Goal: Task Accomplishment & Management: Complete application form

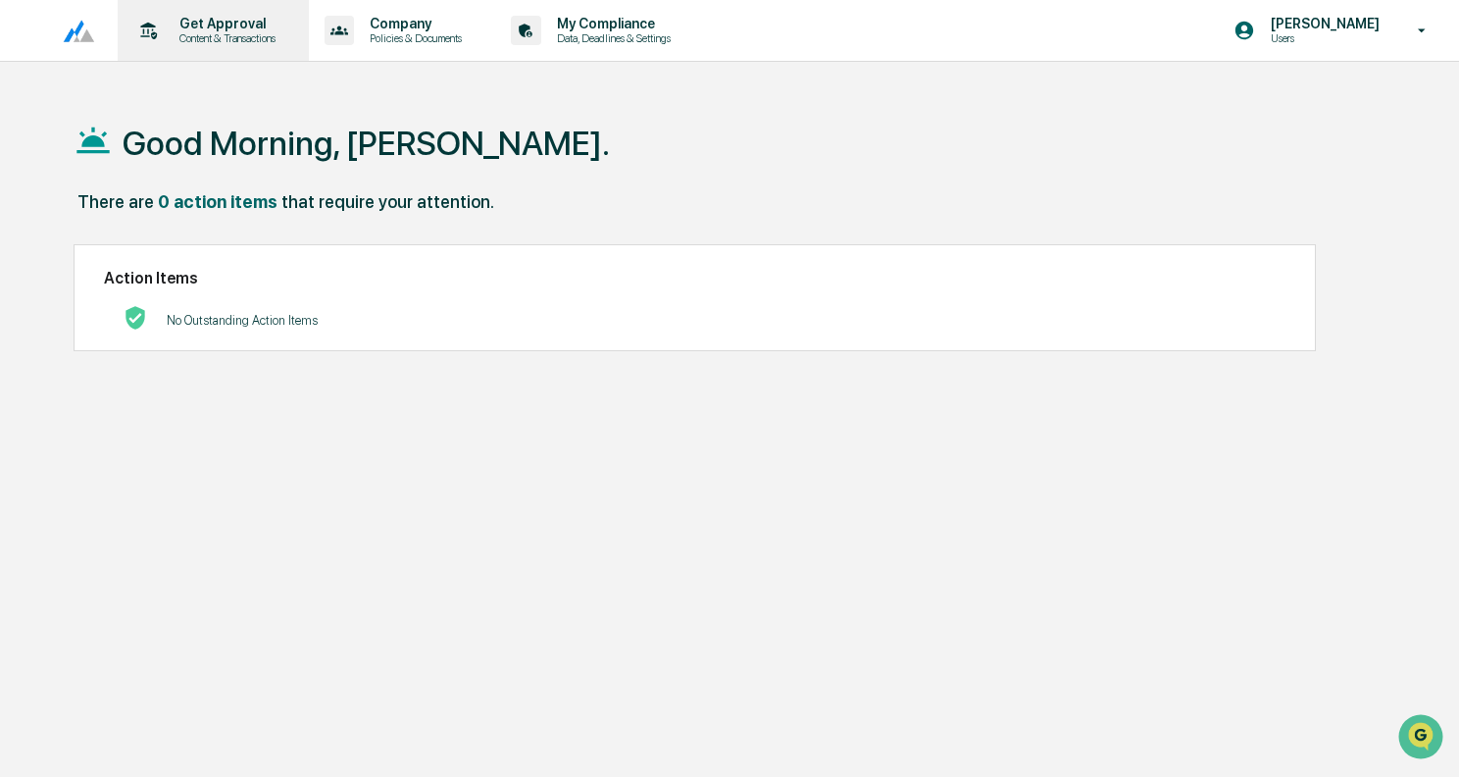
click at [183, 27] on p "Get Approval" at bounding box center [225, 24] width 122 height 16
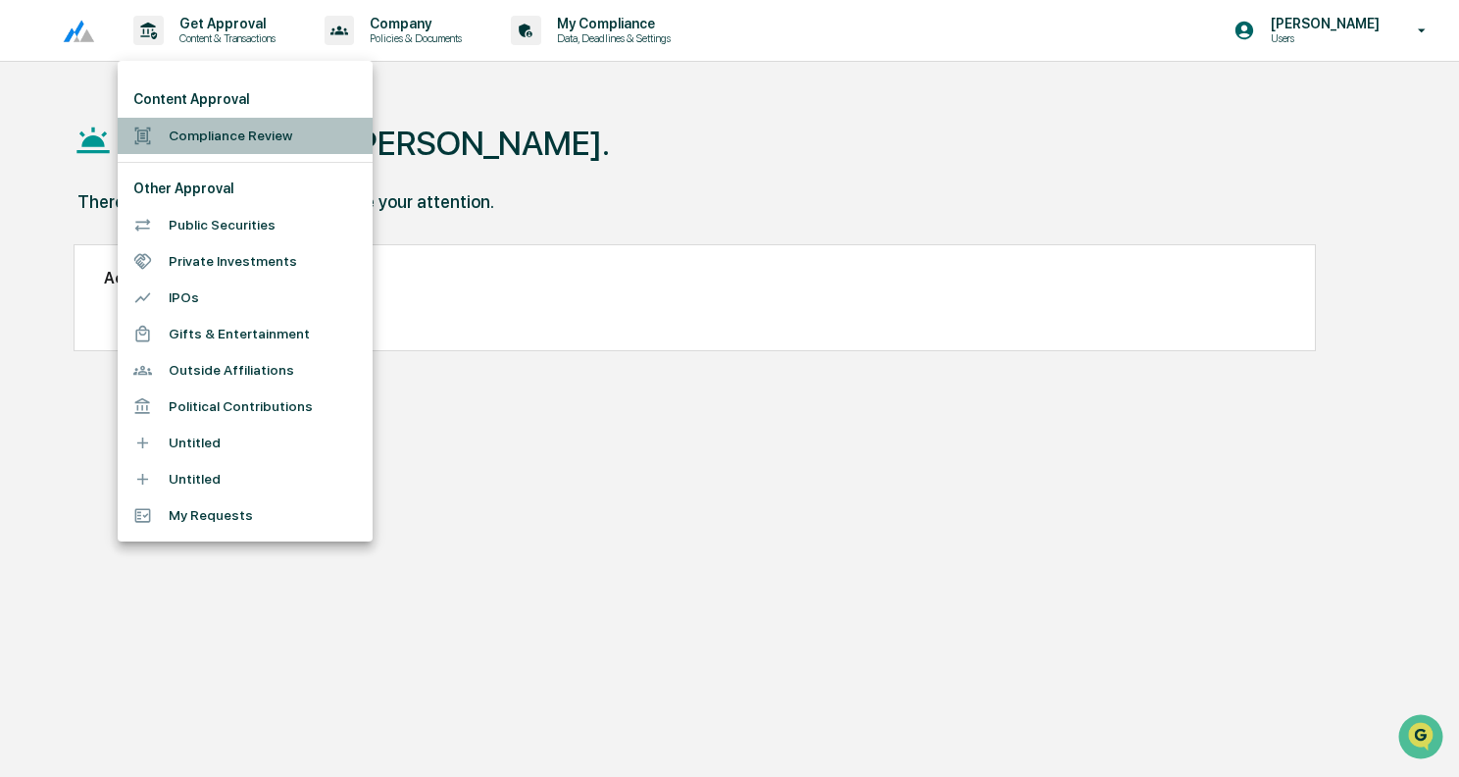
click at [206, 147] on li "Compliance Review" at bounding box center [245, 136] width 255 height 36
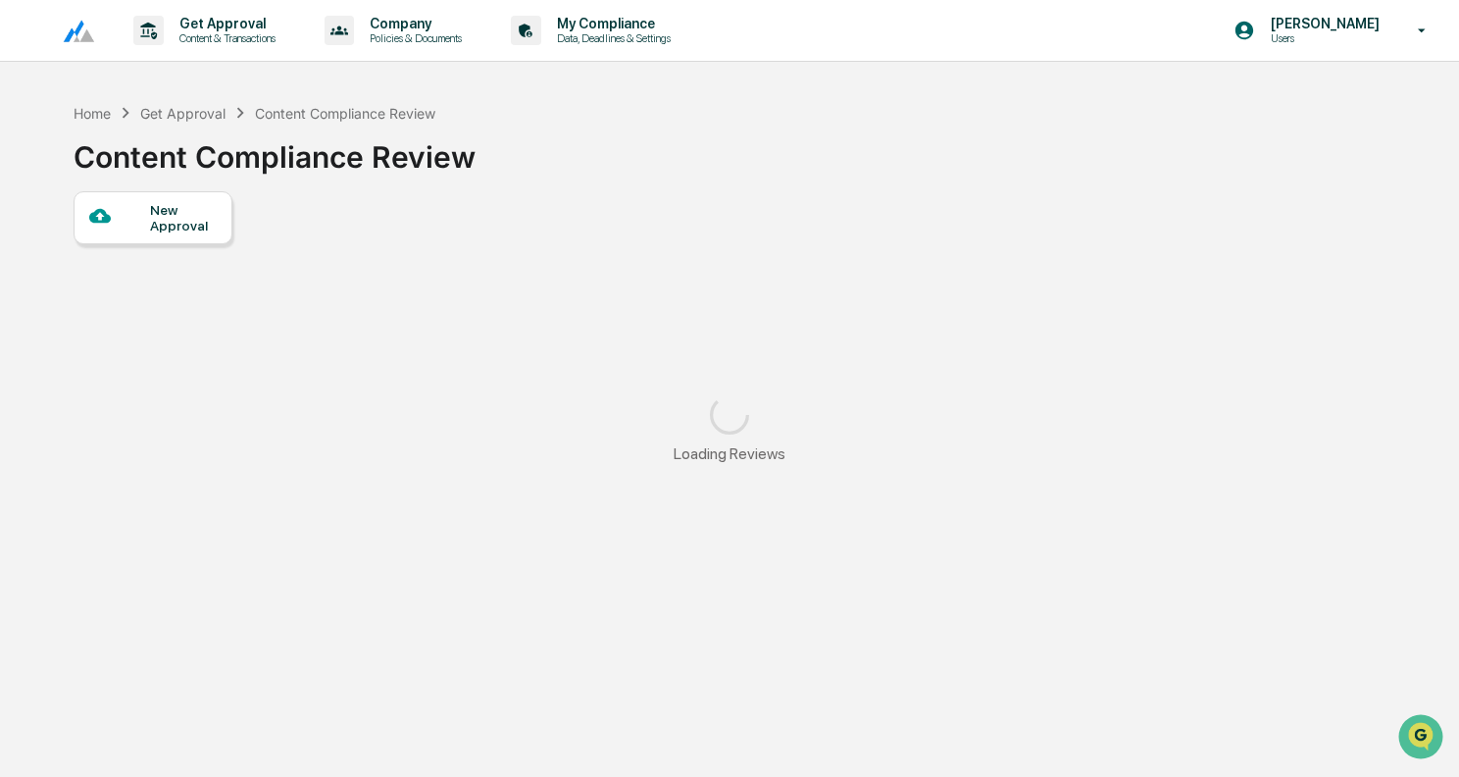
click at [170, 227] on div "New Approval" at bounding box center [183, 217] width 66 height 31
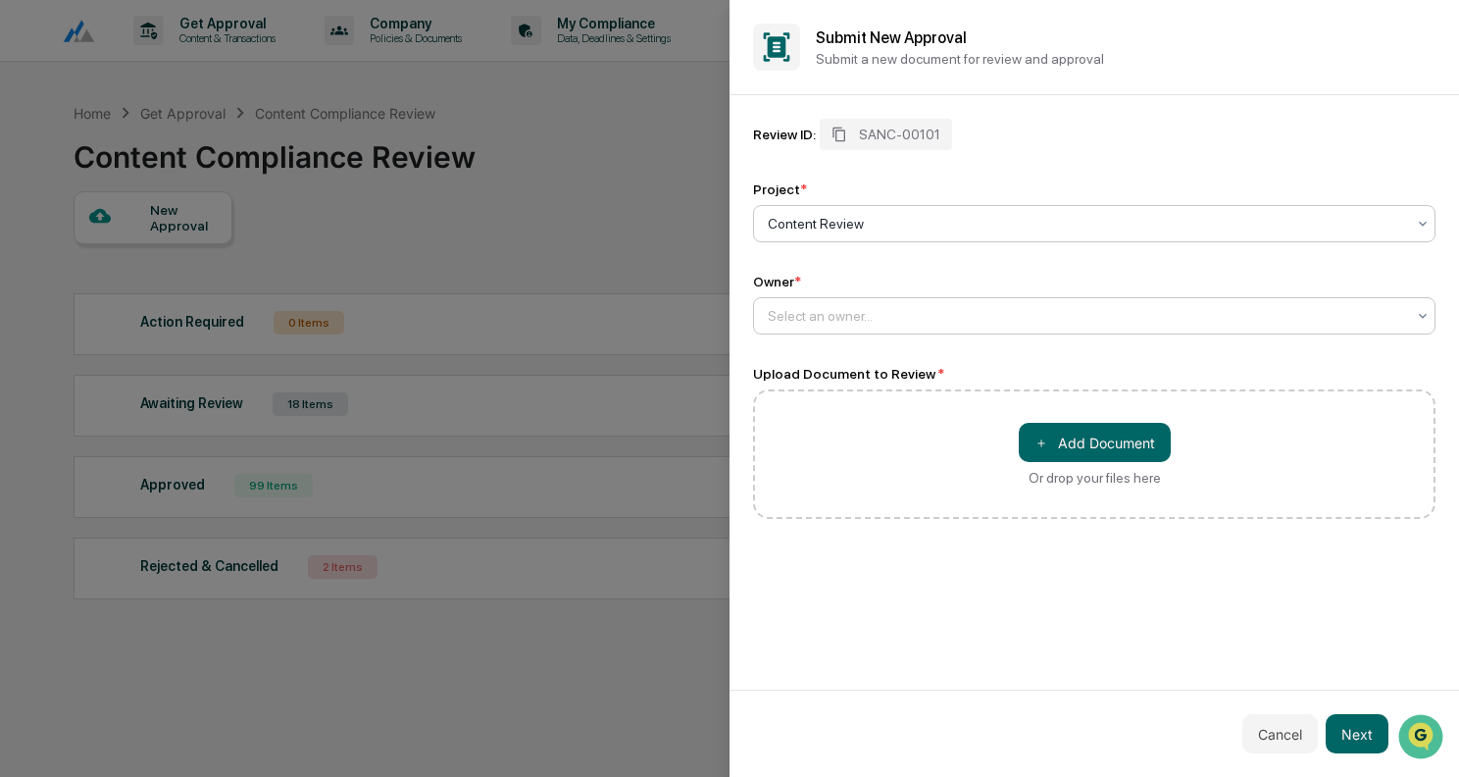
click at [934, 324] on div at bounding box center [1086, 316] width 637 height 20
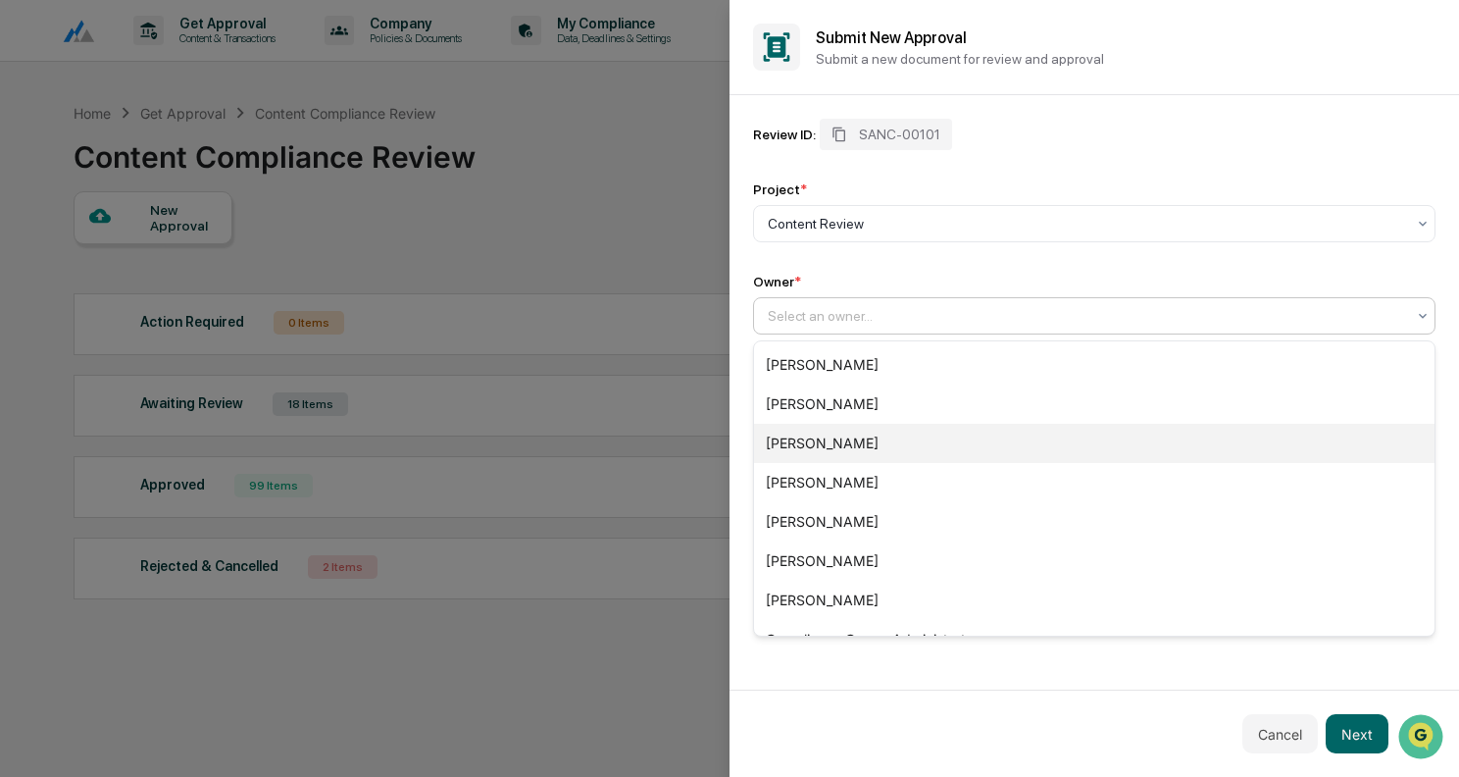
click at [848, 444] on div "[PERSON_NAME]" at bounding box center [1094, 443] width 681 height 39
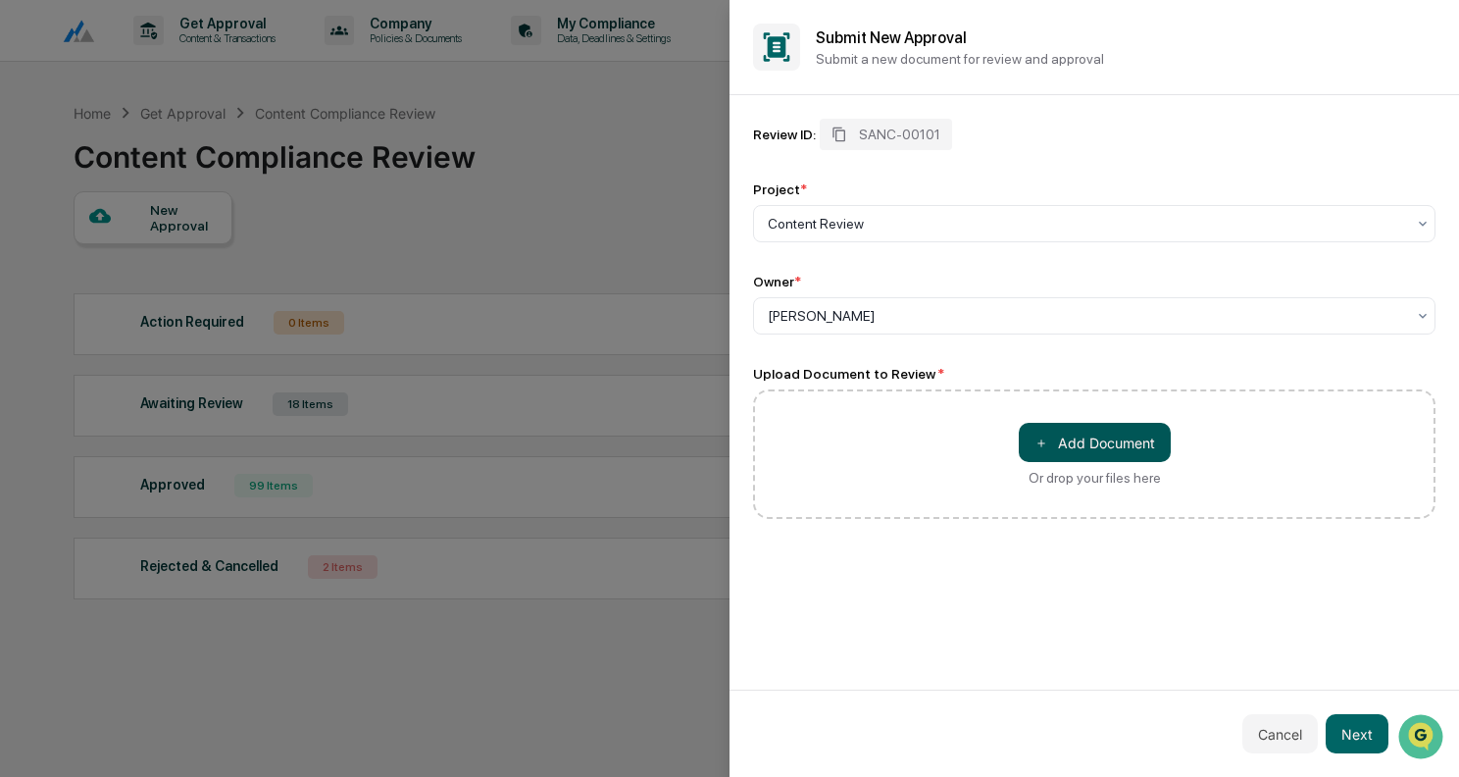
click at [1121, 436] on button "＋ Add Document" at bounding box center [1095, 442] width 152 height 39
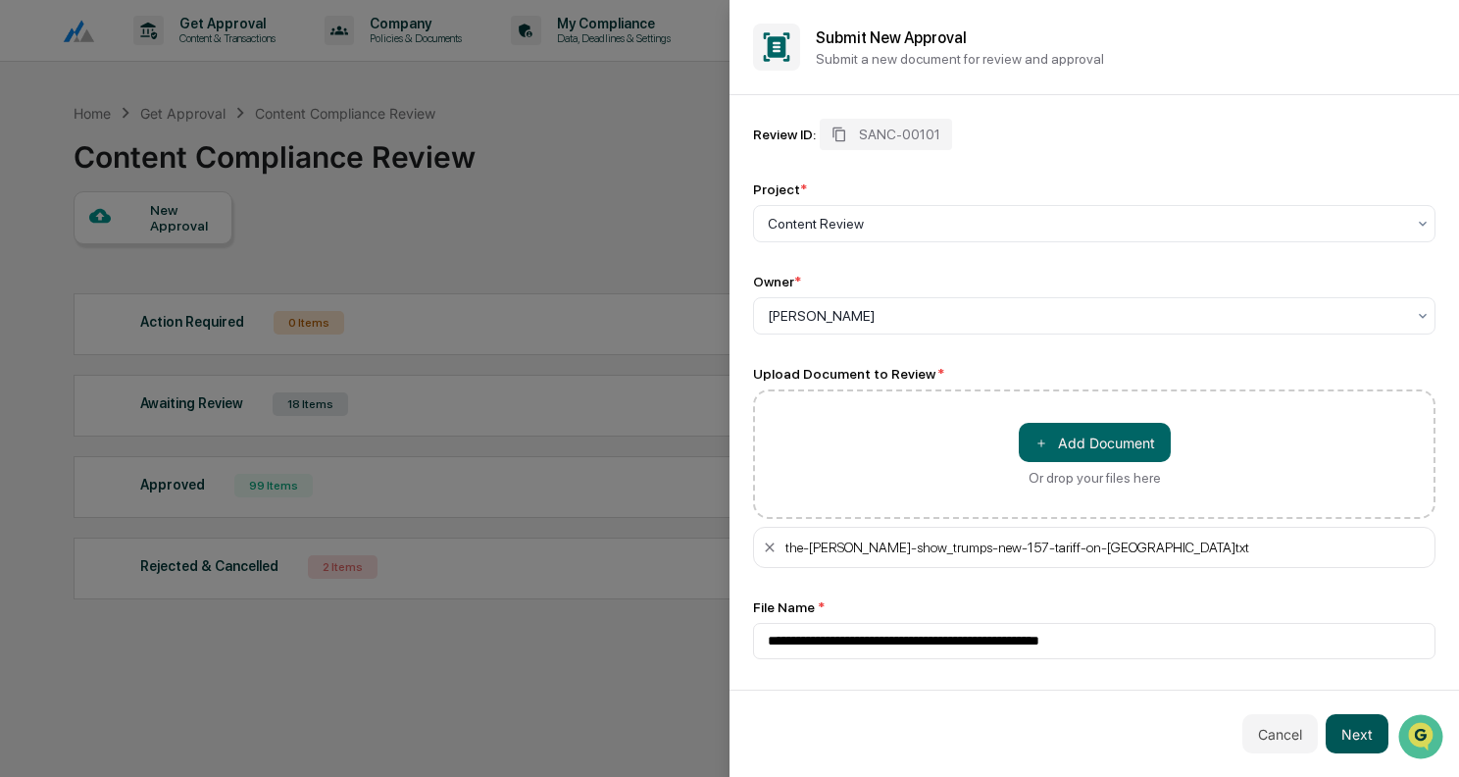
click at [1343, 722] on button "Next" at bounding box center [1357, 733] width 63 height 39
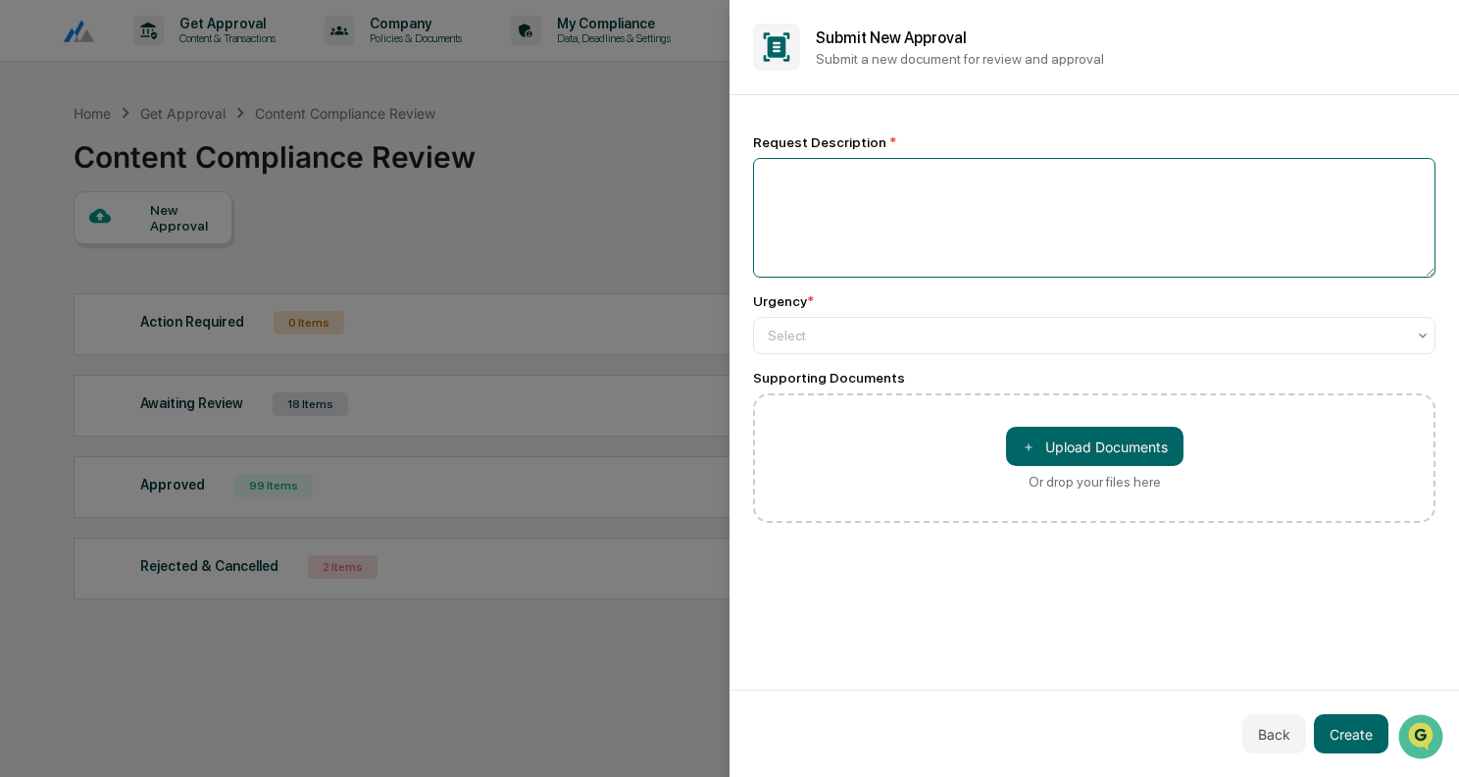
click at [951, 179] on textarea at bounding box center [1094, 218] width 683 height 120
type textarea "**********"
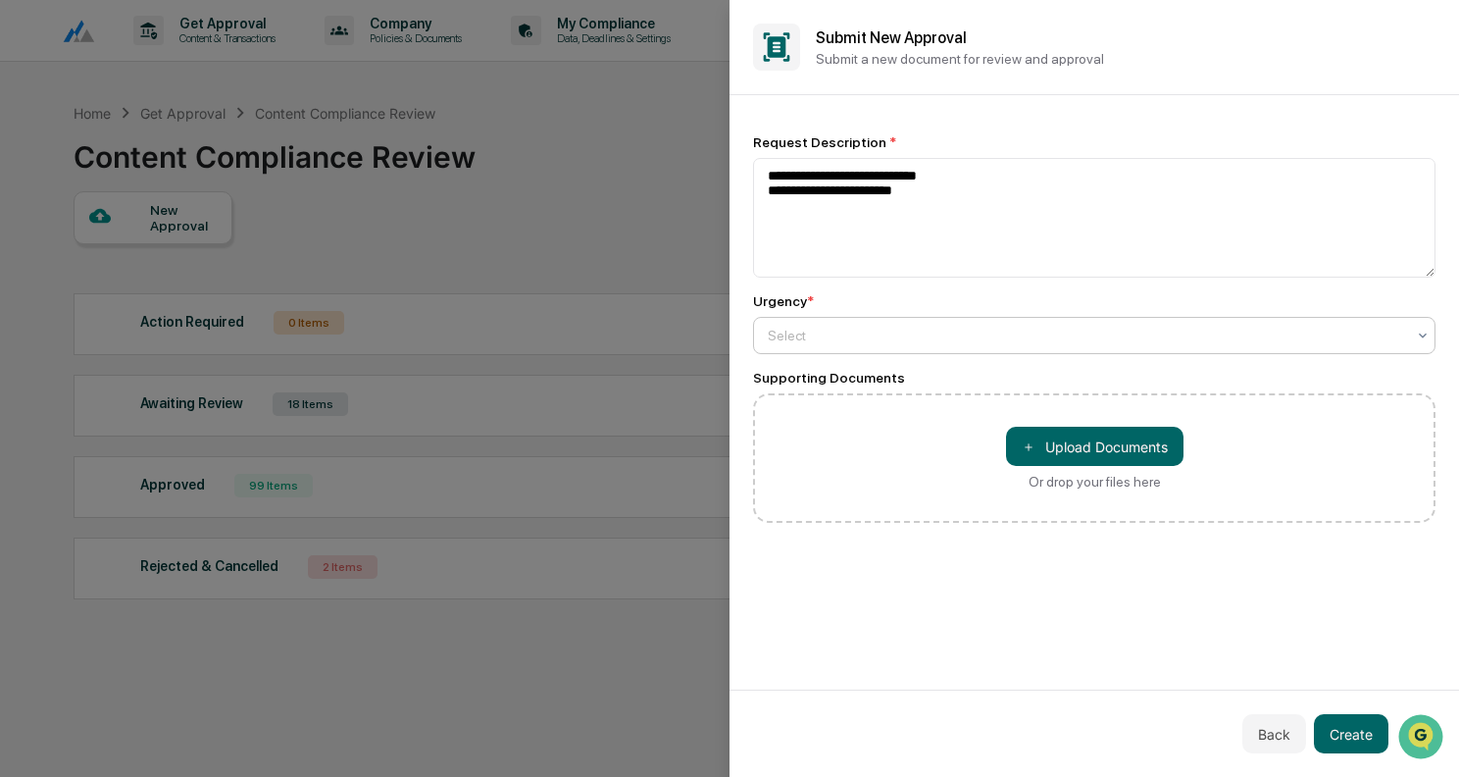
click at [940, 349] on div "Select" at bounding box center [1086, 335] width 657 height 27
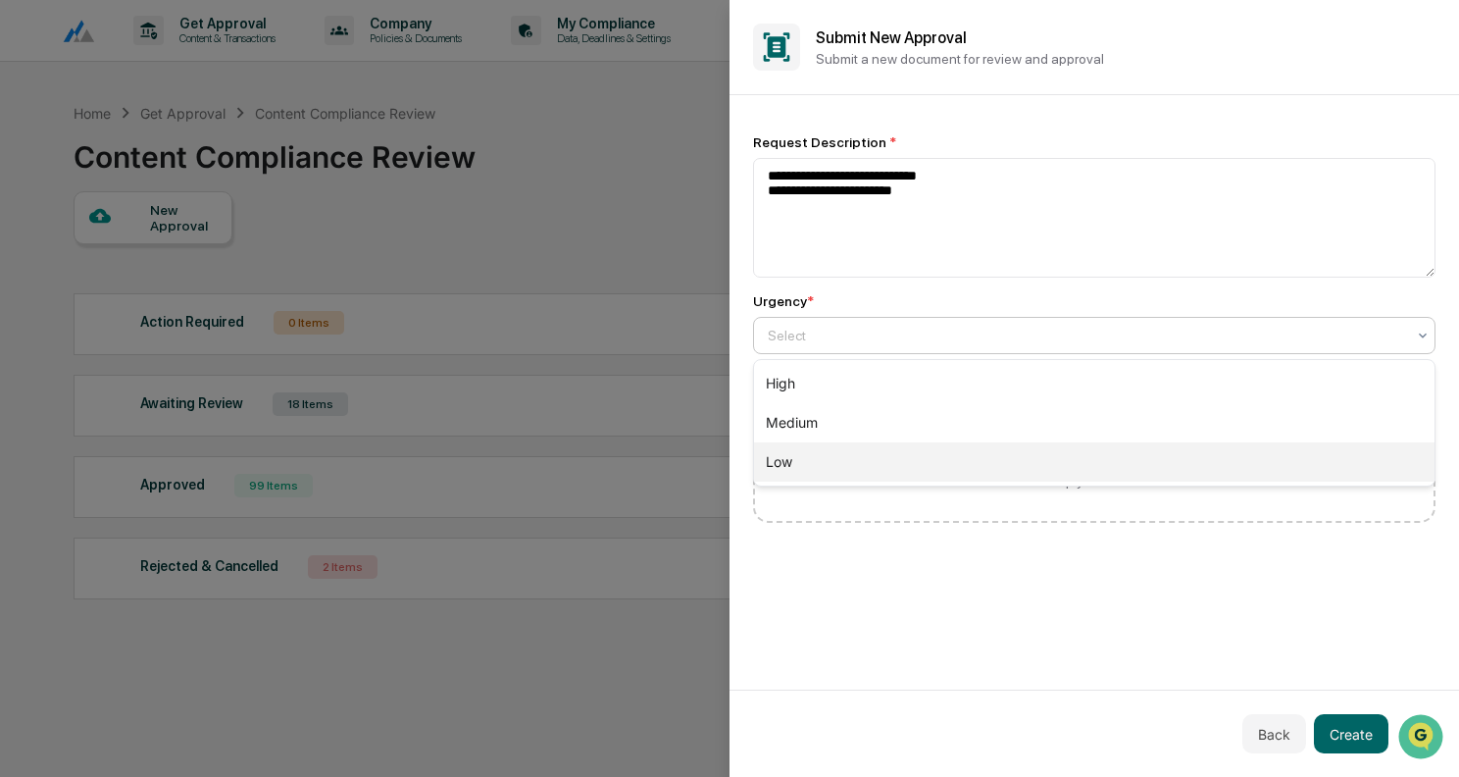
click at [852, 473] on div "Low" at bounding box center [1094, 461] width 681 height 39
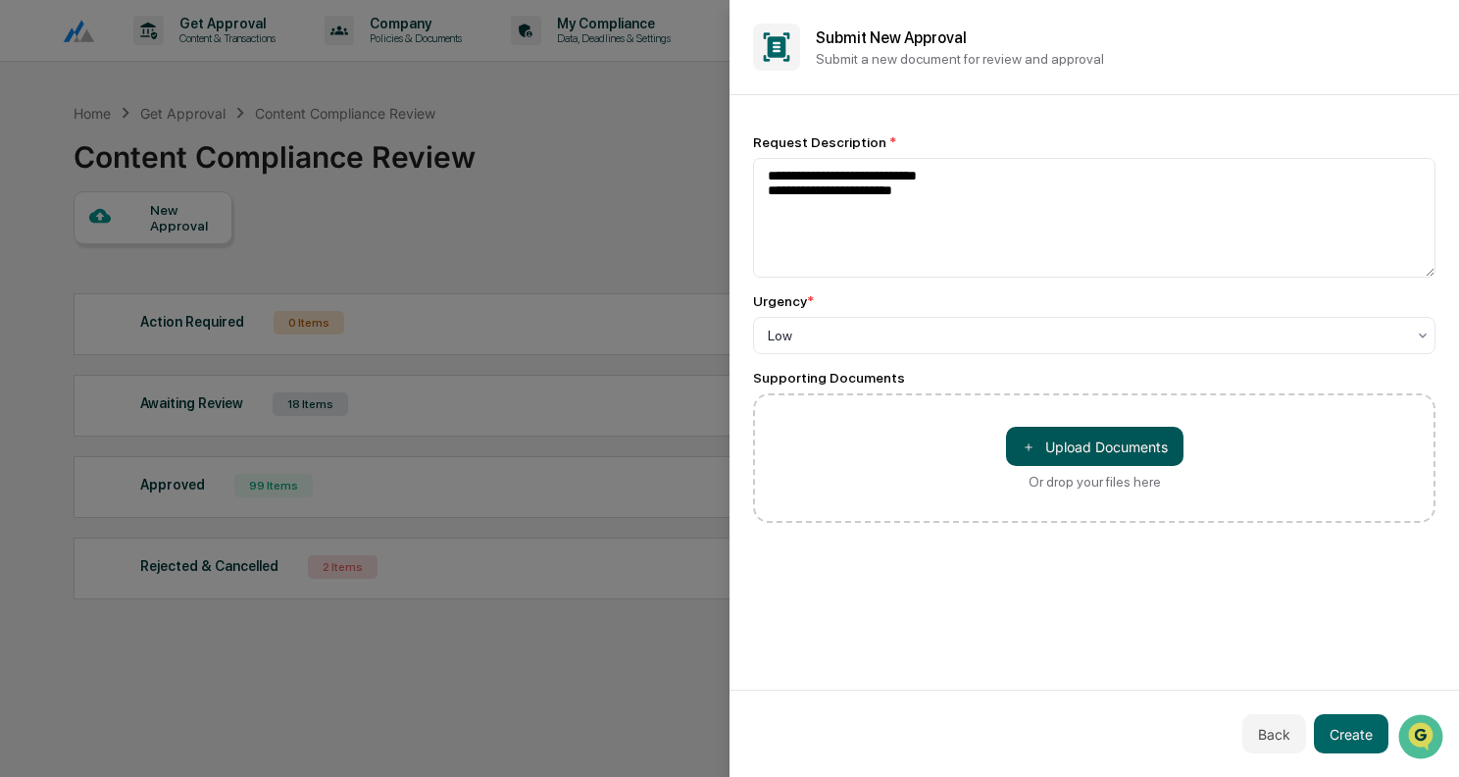
click at [1094, 445] on button "＋ Upload Documents" at bounding box center [1095, 446] width 178 height 39
click at [1337, 733] on button "Create" at bounding box center [1351, 733] width 75 height 39
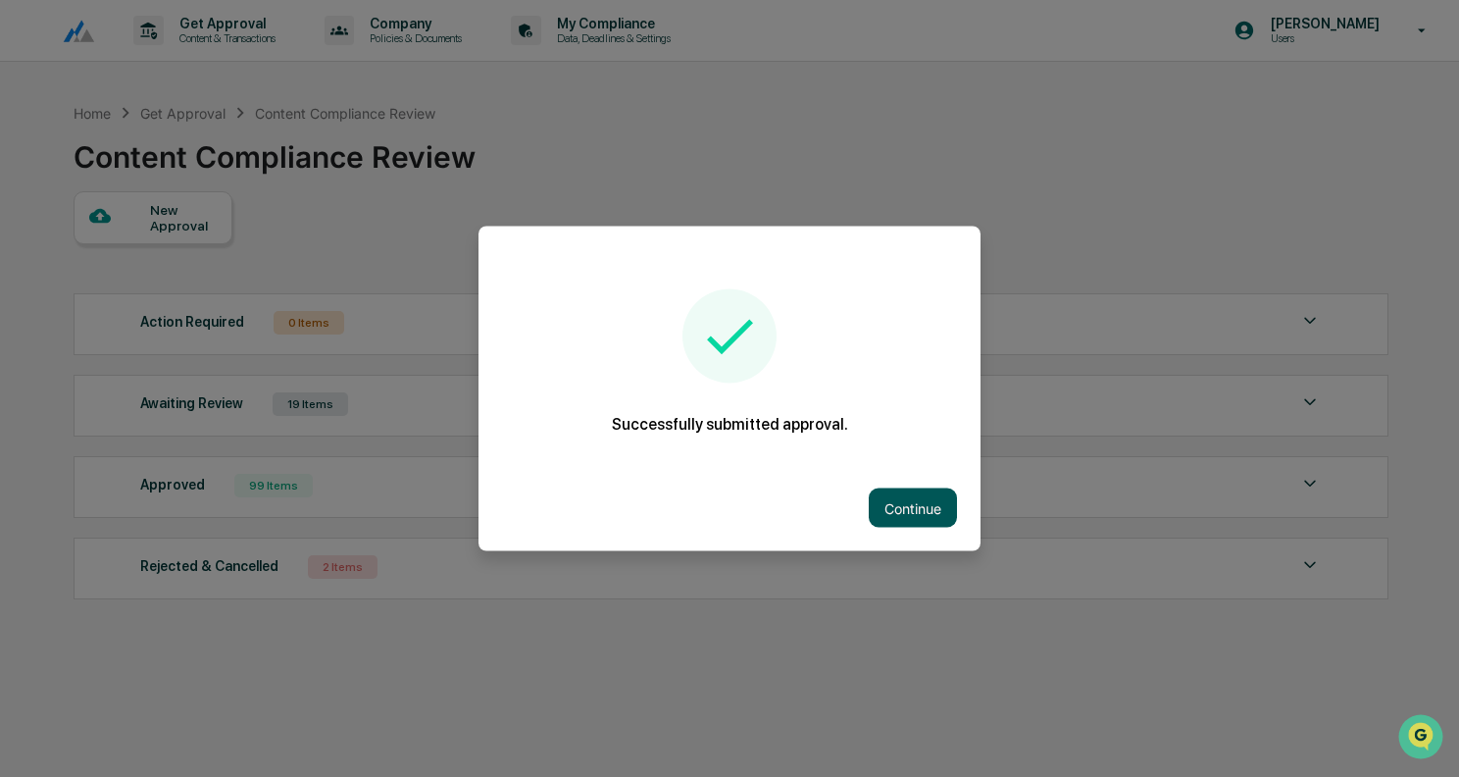
click at [879, 499] on button "Continue" at bounding box center [913, 507] width 88 height 39
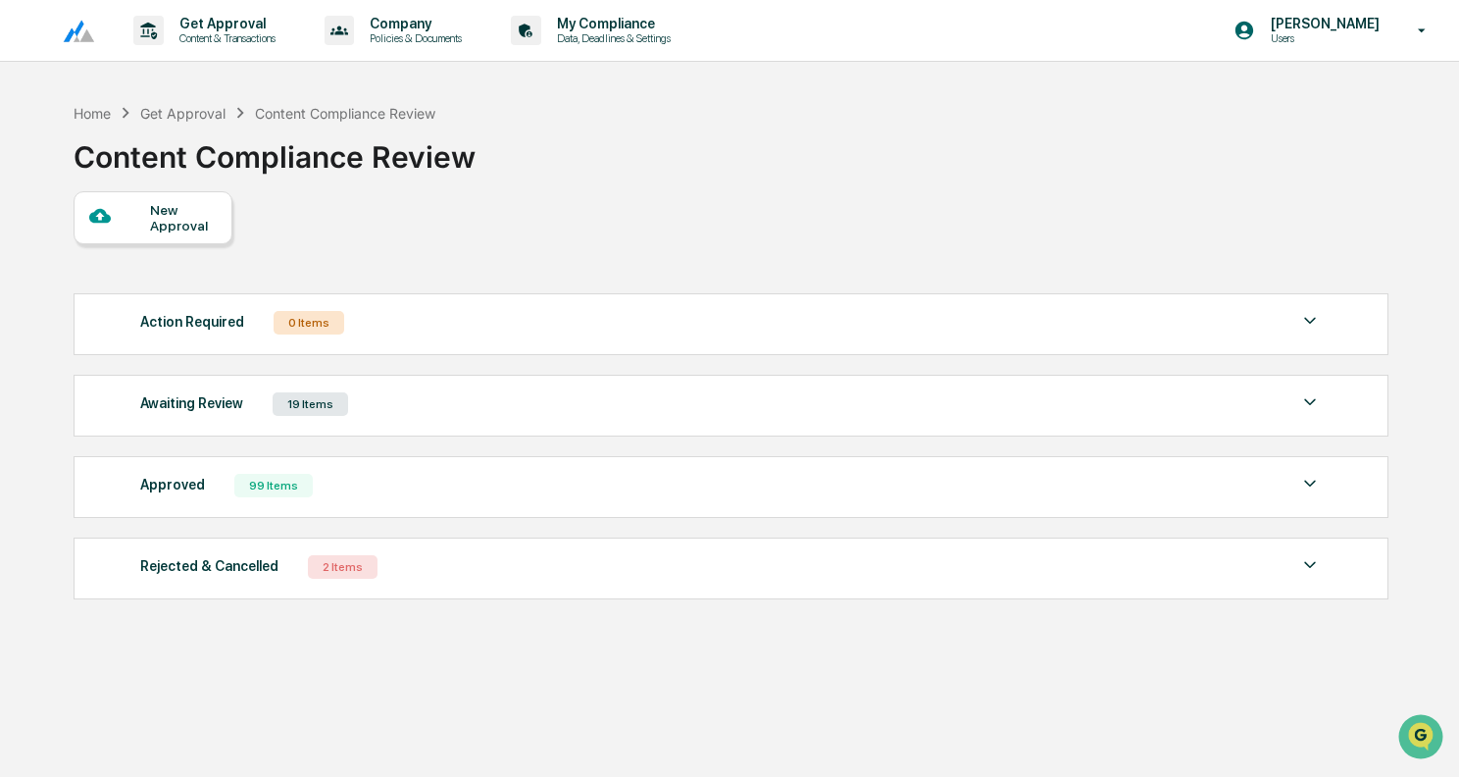
click at [429, 406] on div "Awaiting Review 19 Items" at bounding box center [731, 403] width 1182 height 27
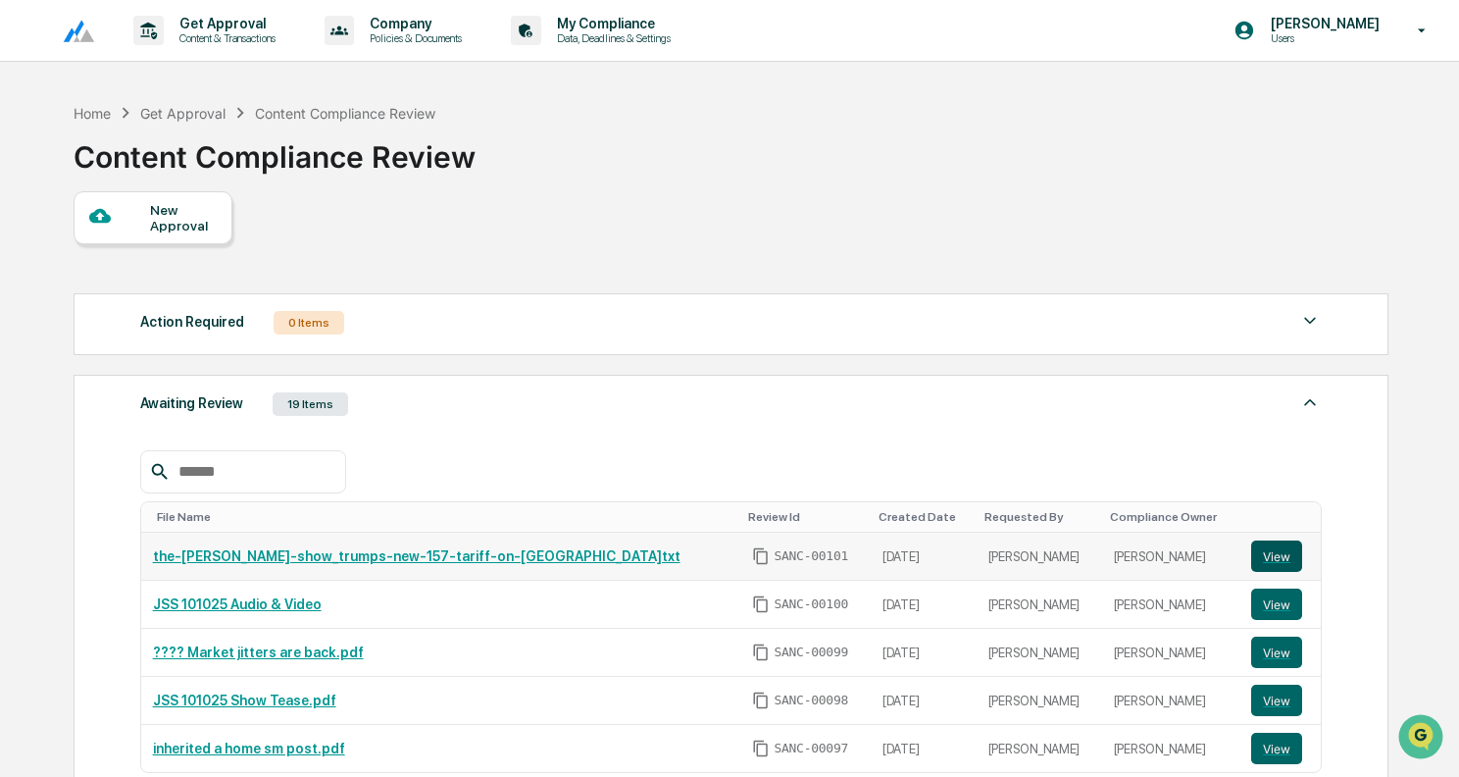
click at [1265, 553] on button "View" at bounding box center [1276, 555] width 51 height 31
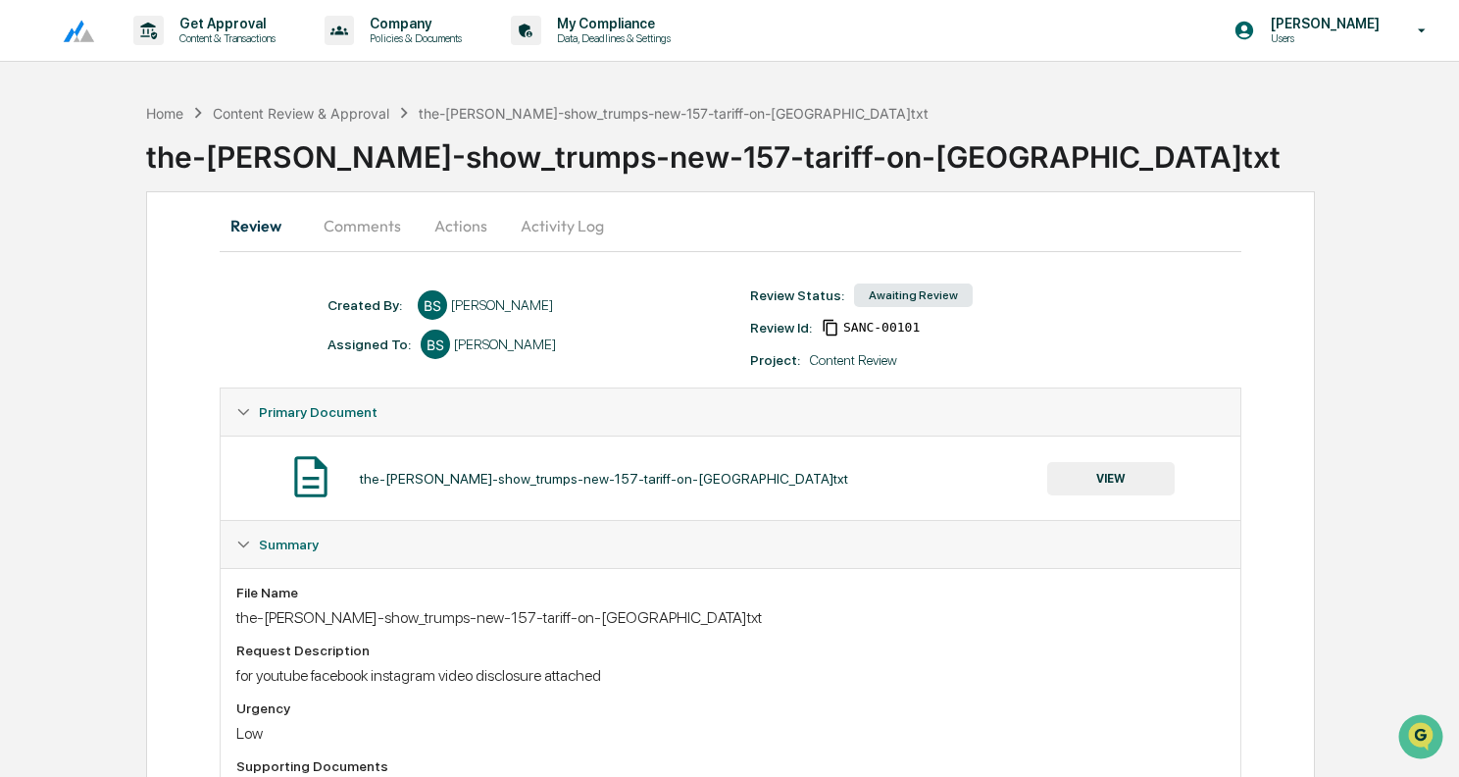
scroll to position [126, 0]
